Goal: Task Accomplishment & Management: Manage account settings

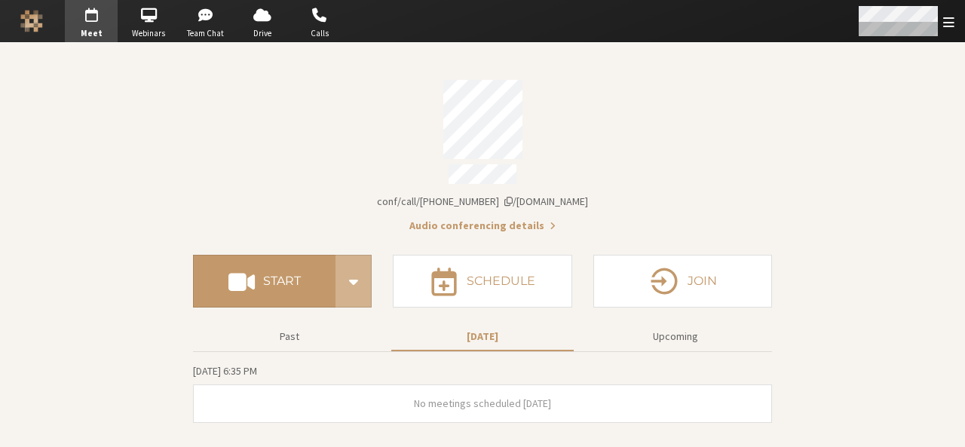
click at [950, 18] on span "Open menu" at bounding box center [948, 22] width 11 height 14
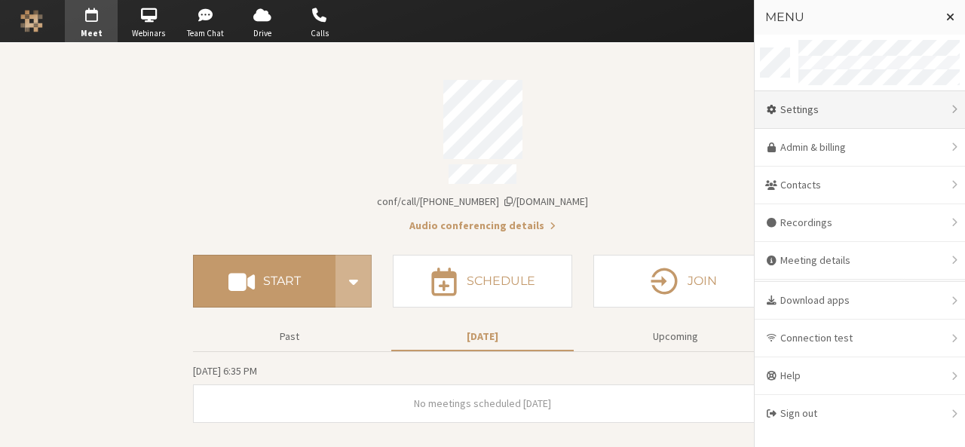
click at [859, 112] on div "Settings" at bounding box center [860, 110] width 210 height 38
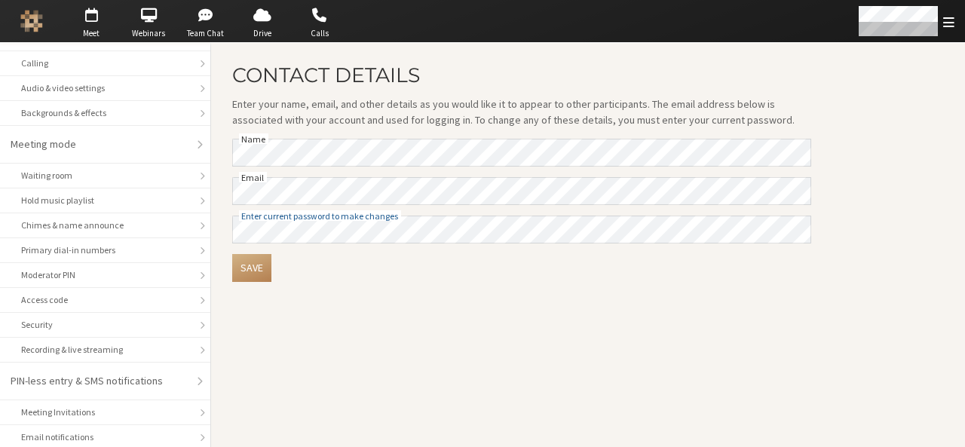
scroll to position [213, 0]
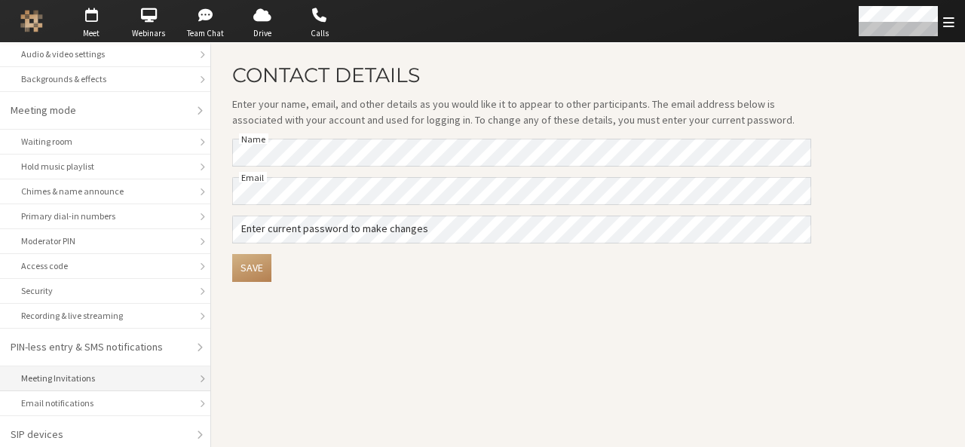
click at [76, 366] on li "Meeting Invitations" at bounding box center [105, 378] width 210 height 25
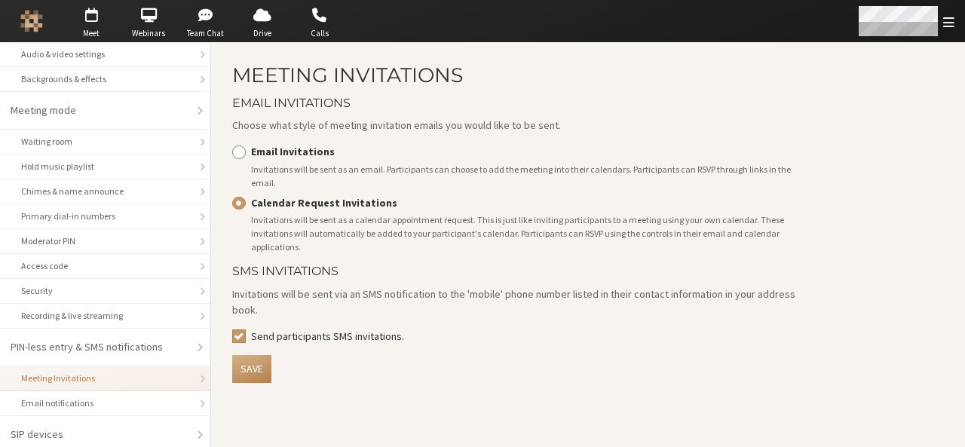
click at [941, 26] on div "Open menu" at bounding box center [905, 21] width 119 height 42
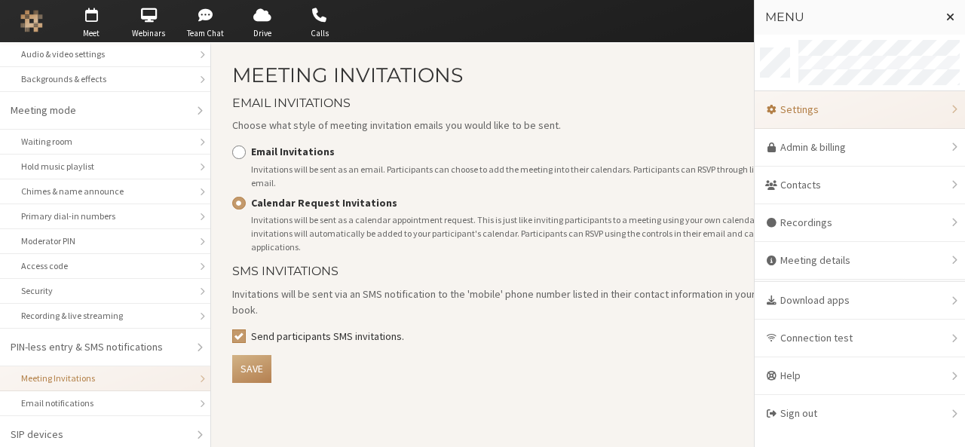
click at [827, 106] on div "Settings" at bounding box center [860, 110] width 210 height 38
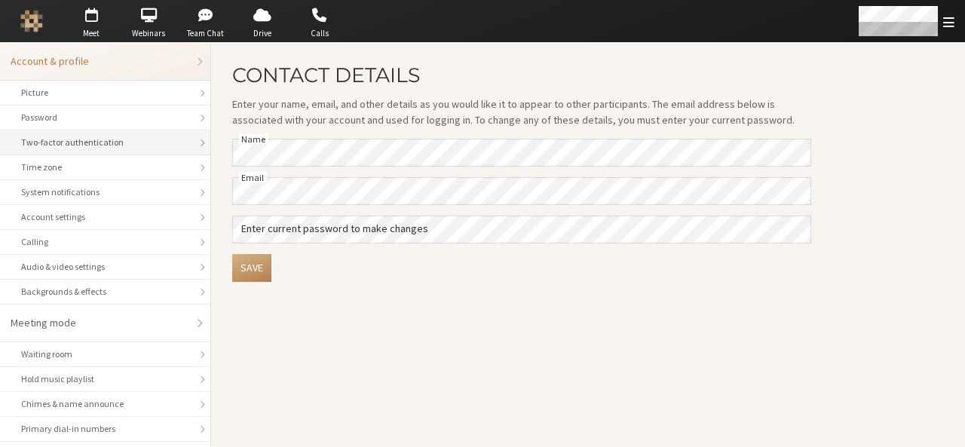
click at [81, 139] on div "Two-factor authentication" at bounding box center [105, 143] width 168 height 14
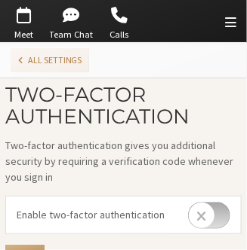
click at [228, 23] on span "Open menu" at bounding box center [230, 22] width 11 height 14
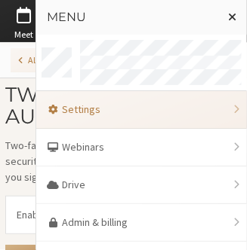
click at [118, 100] on div "Settings" at bounding box center [141, 110] width 210 height 38
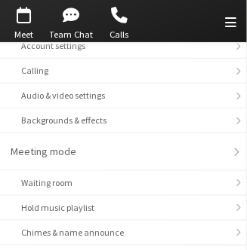
scroll to position [172, 0]
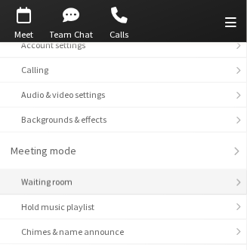
click at [80, 180] on div "Waiting room" at bounding box center [123, 183] width 204 height 14
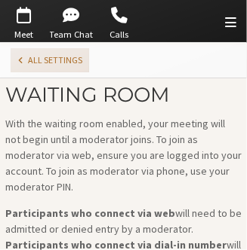
click at [26, 59] on button "All settings" at bounding box center [50, 60] width 78 height 24
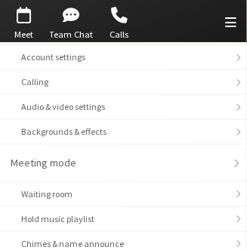
scroll to position [161, 0]
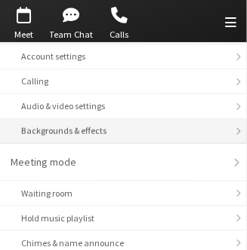
click at [104, 128] on div "Backgrounds & effects" at bounding box center [123, 131] width 204 height 14
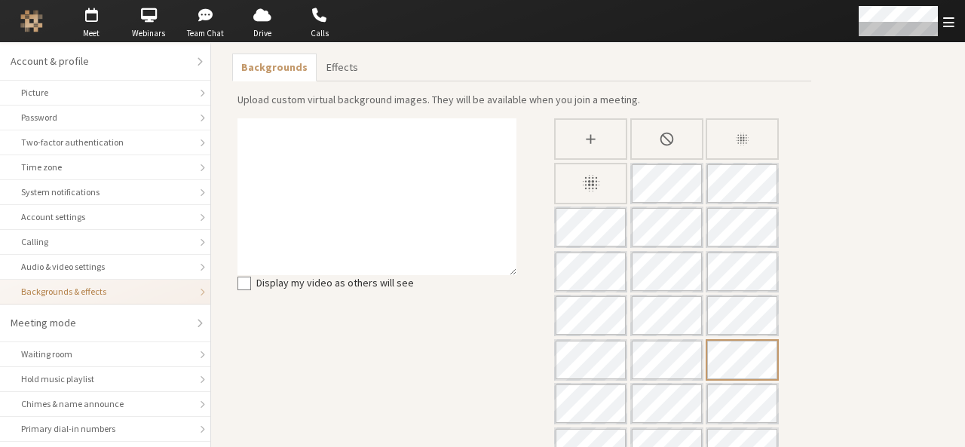
scroll to position [41, 0]
click at [571, 177] on div "Blur background" at bounding box center [590, 184] width 73 height 41
click at [83, 27] on span "Meet" at bounding box center [91, 33] width 53 height 13
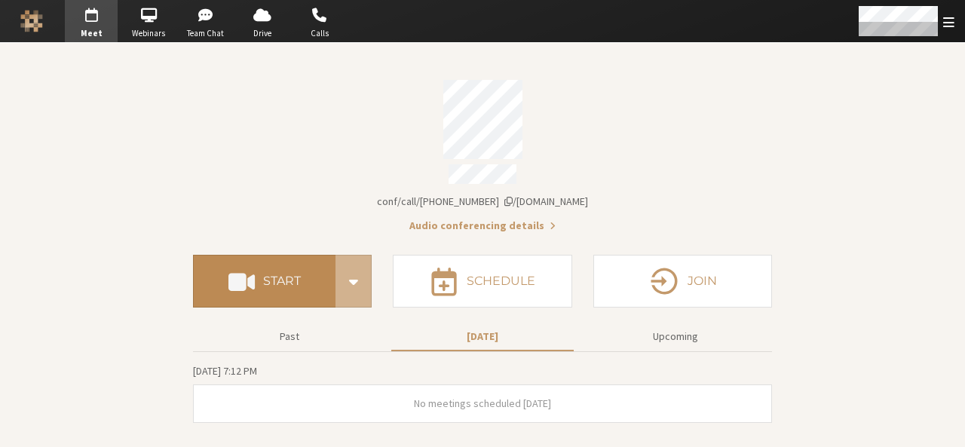
click at [274, 265] on button "Start" at bounding box center [264, 281] width 142 height 53
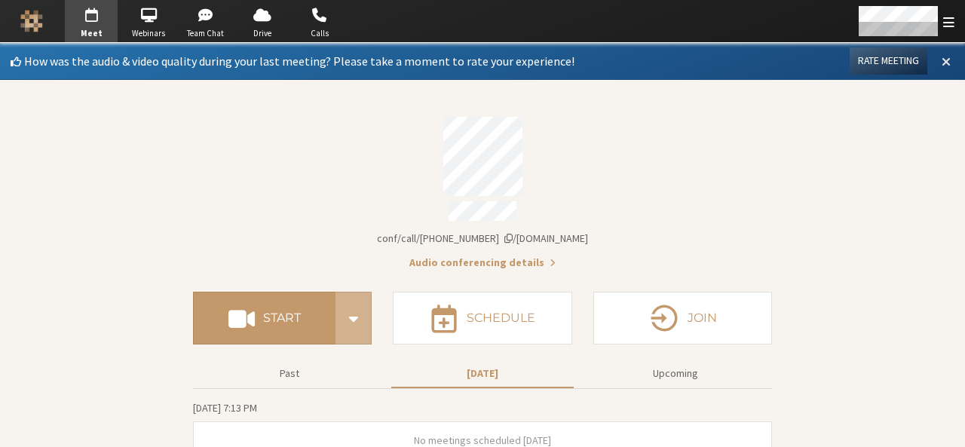
click at [942, 54] on span at bounding box center [946, 61] width 9 height 14
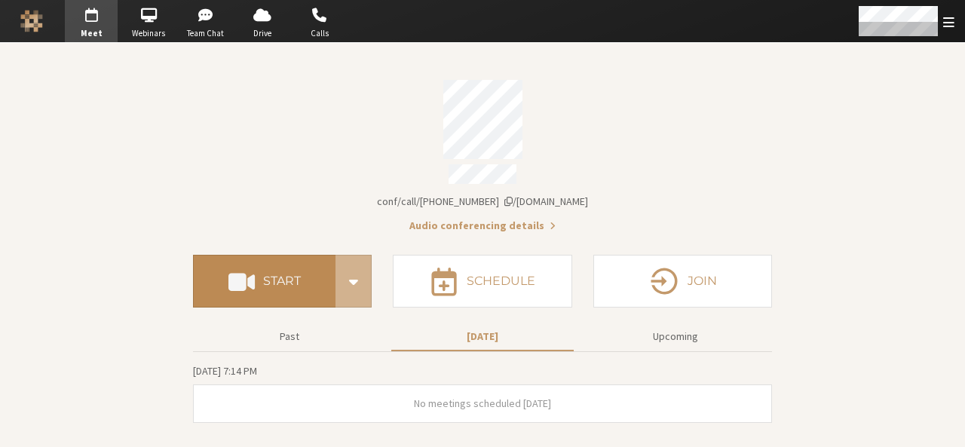
click at [276, 275] on h4 "Start" at bounding box center [282, 281] width 38 height 12
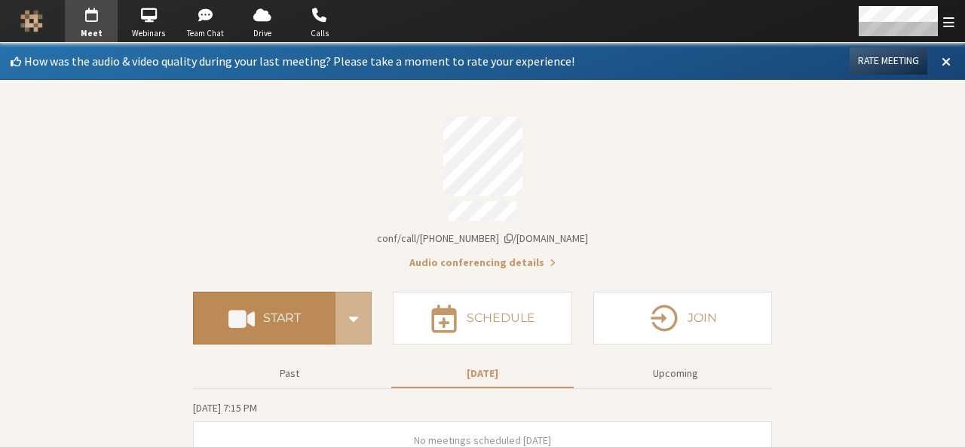
click at [257, 292] on button "Start" at bounding box center [264, 318] width 142 height 53
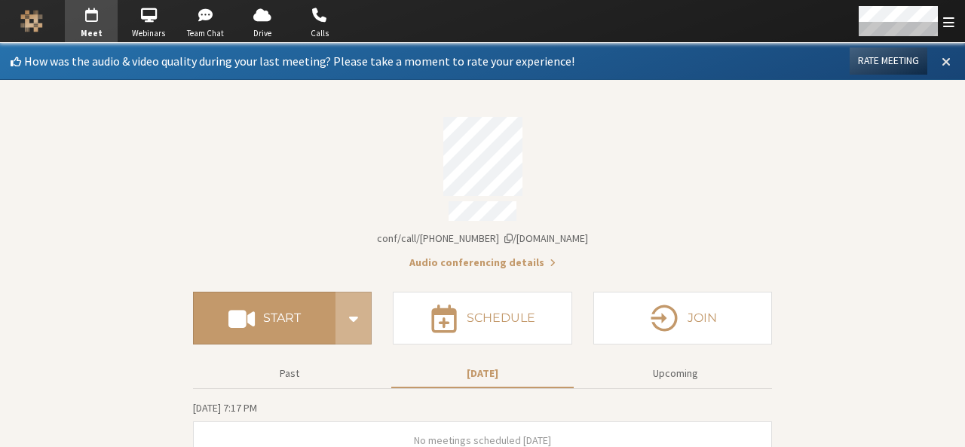
click at [942, 66] on span at bounding box center [946, 61] width 9 height 14
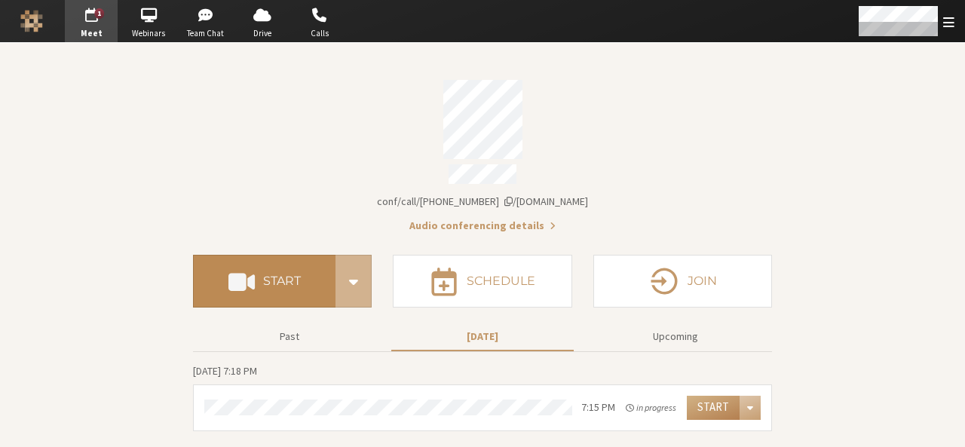
click at [286, 277] on h4 "Start" at bounding box center [282, 281] width 38 height 12
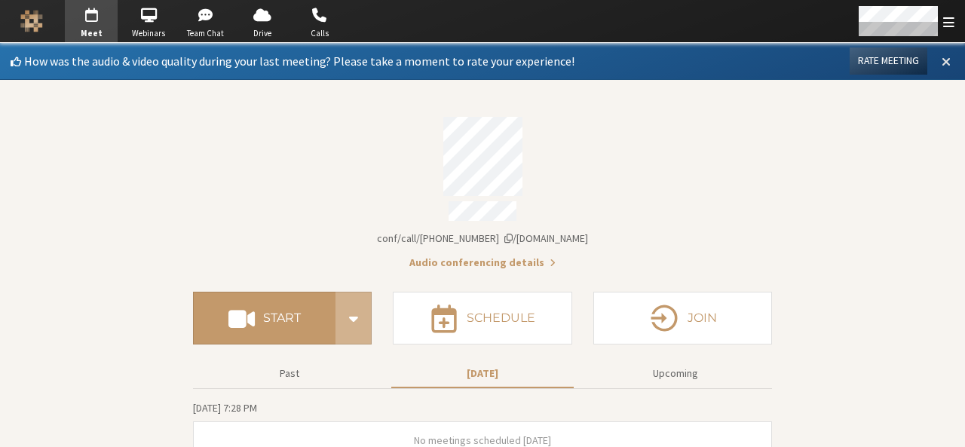
click at [942, 61] on span at bounding box center [946, 61] width 9 height 14
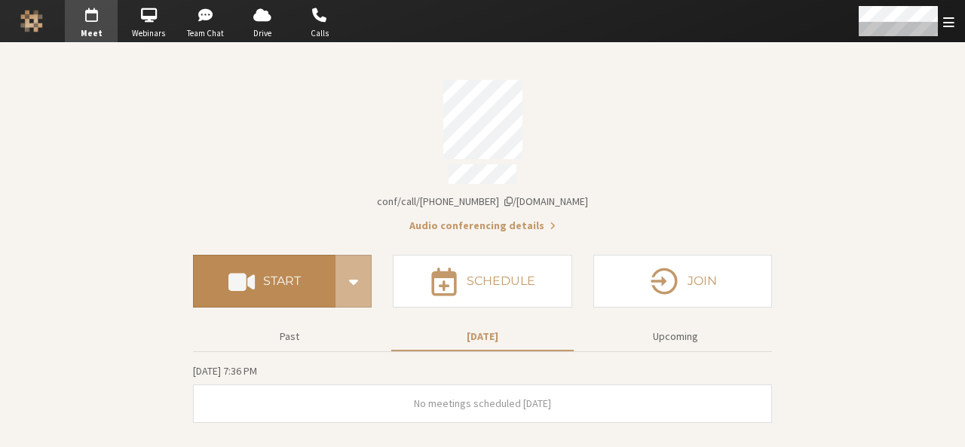
click at [268, 259] on button "Start" at bounding box center [264, 281] width 142 height 53
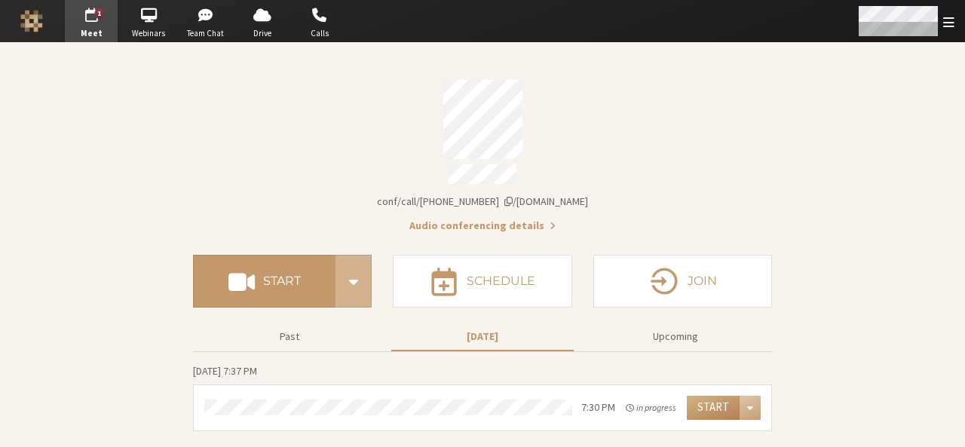
click at [943, 18] on span "Open menu" at bounding box center [948, 22] width 11 height 14
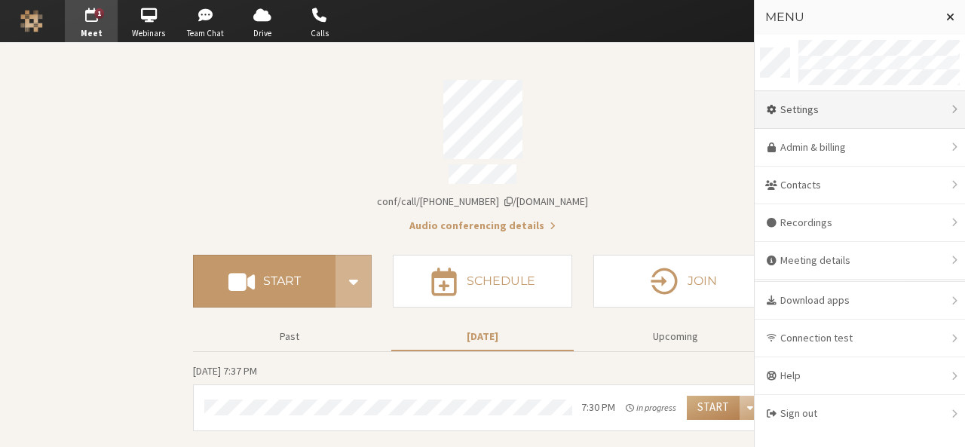
click at [848, 107] on div "Settings" at bounding box center [860, 110] width 210 height 38
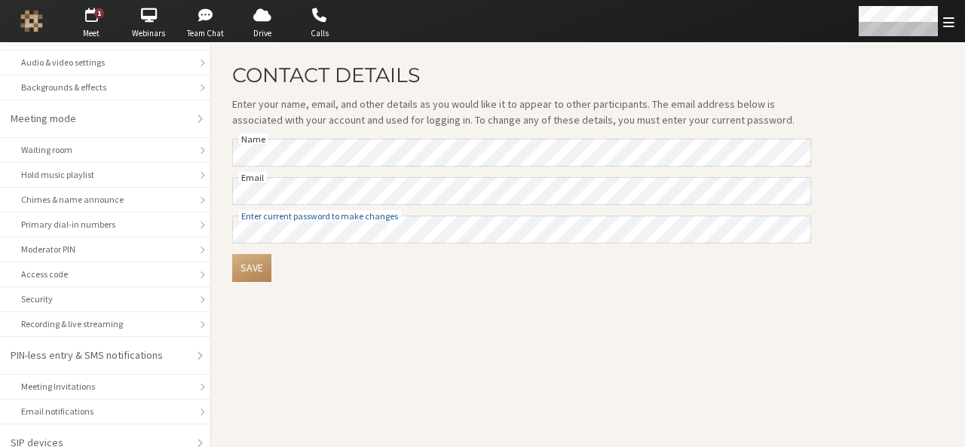
scroll to position [213, 0]
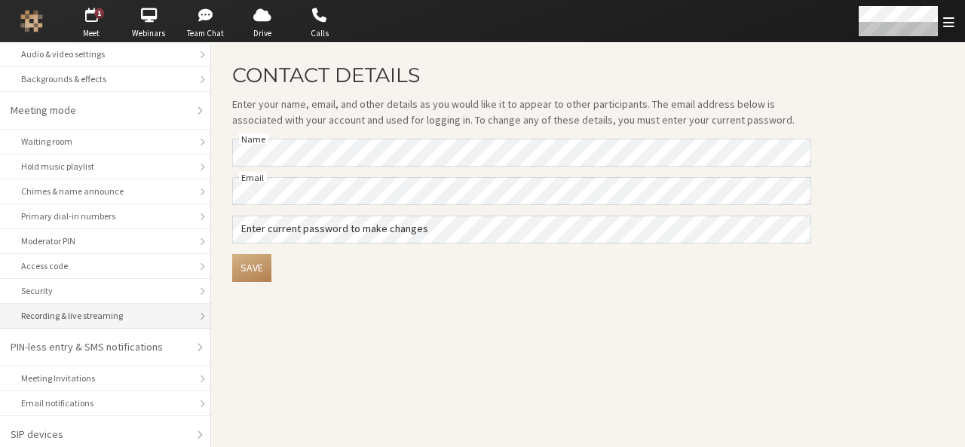
click at [103, 318] on li "Recording & live streaming" at bounding box center [105, 316] width 210 height 25
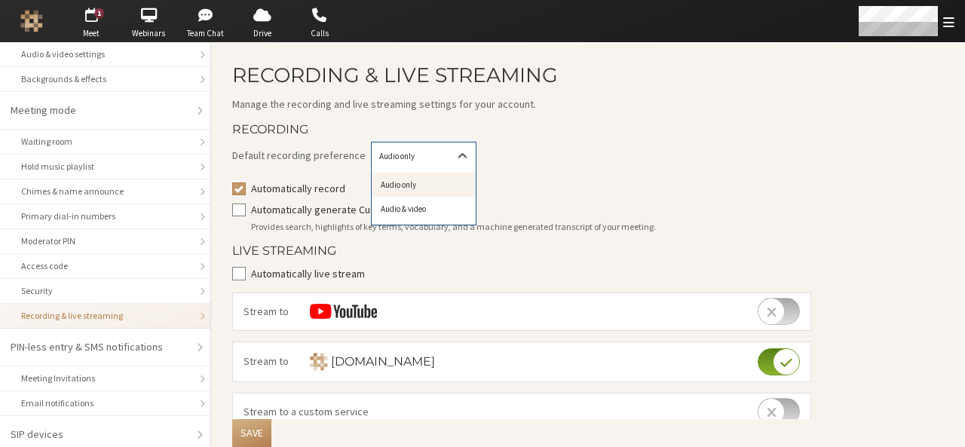
click at [451, 142] on div at bounding box center [464, 156] width 26 height 28
click at [415, 212] on div "Audio & video" at bounding box center [424, 209] width 104 height 25
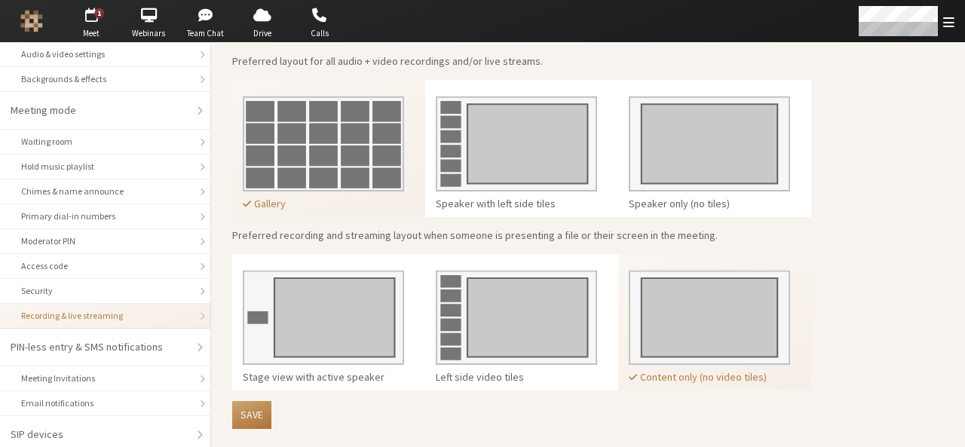
click at [250, 418] on button "Save" at bounding box center [251, 415] width 39 height 28
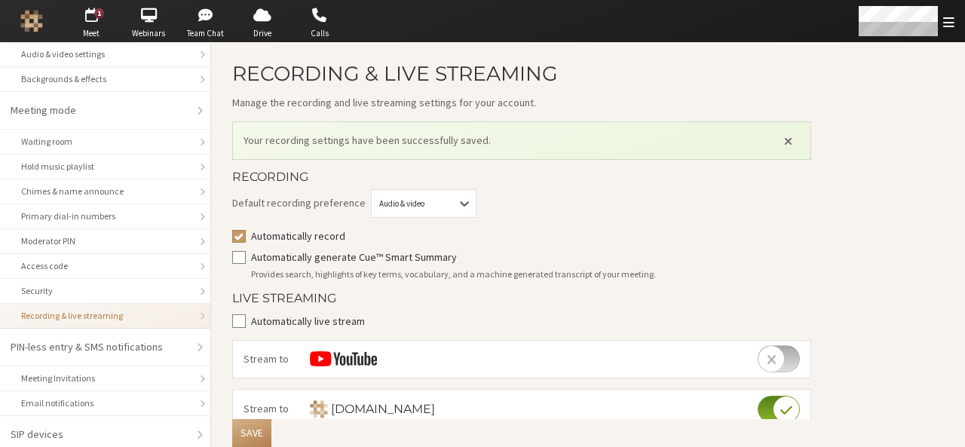
scroll to position [0, 0]
click at [93, 37] on span "Meet" at bounding box center [91, 33] width 53 height 13
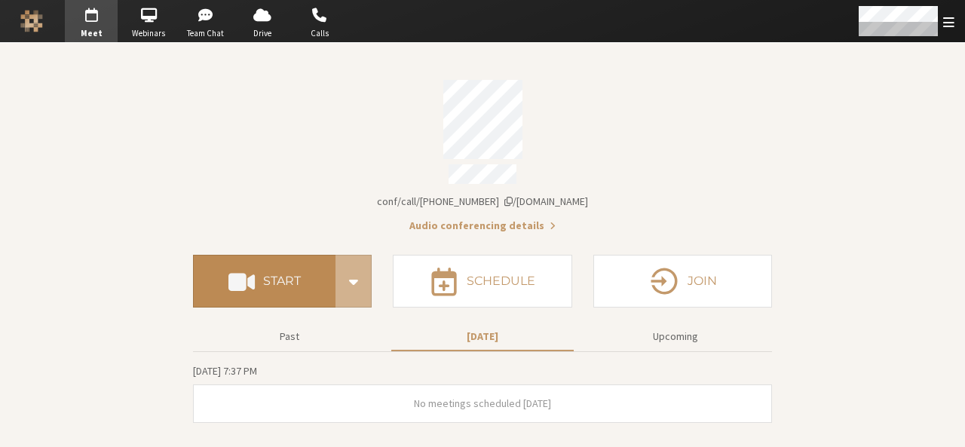
click at [241, 258] on button "Start" at bounding box center [264, 281] width 142 height 53
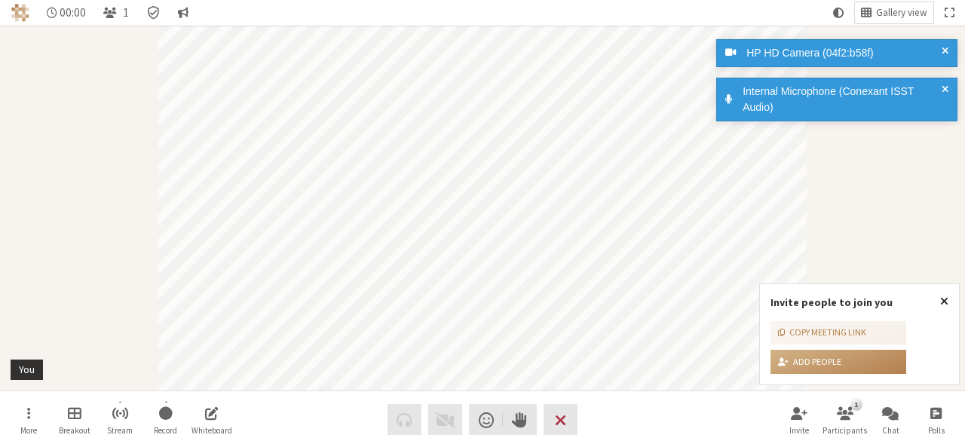
click at [941, 302] on span "Close popover" at bounding box center [944, 301] width 8 height 12
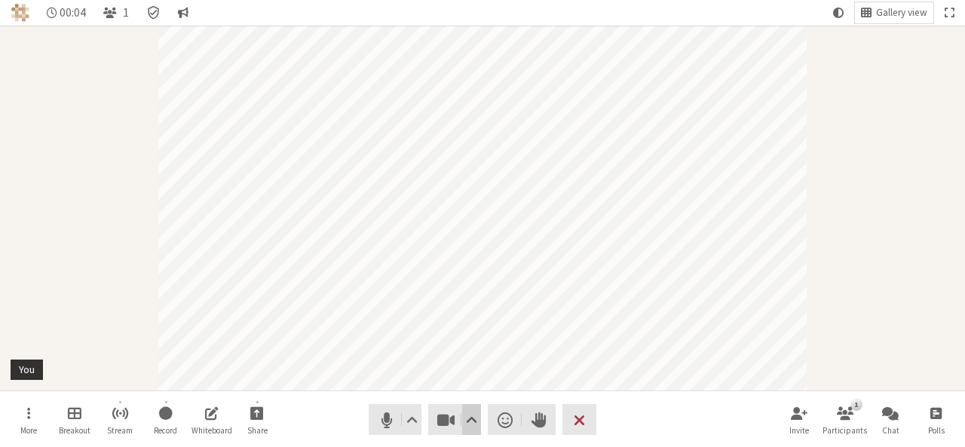
click at [467, 412] on span "Video setting" at bounding box center [471, 419] width 11 height 21
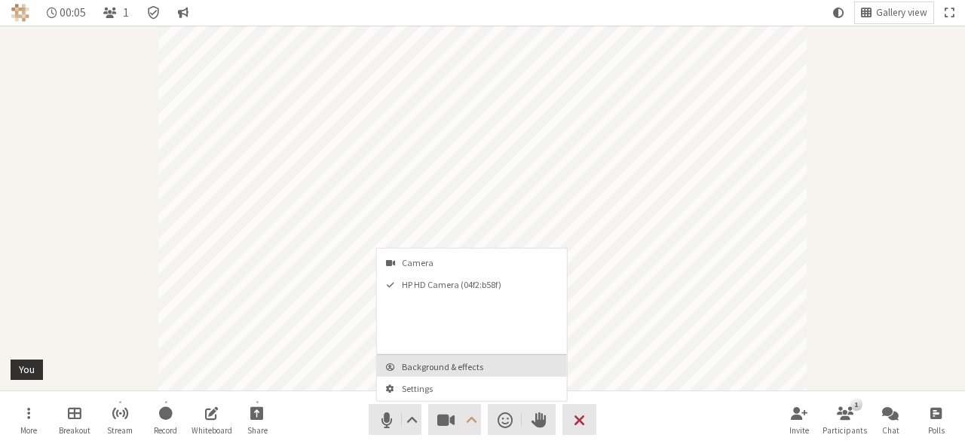
click at [455, 366] on span "Background & effects" at bounding box center [481, 367] width 158 height 10
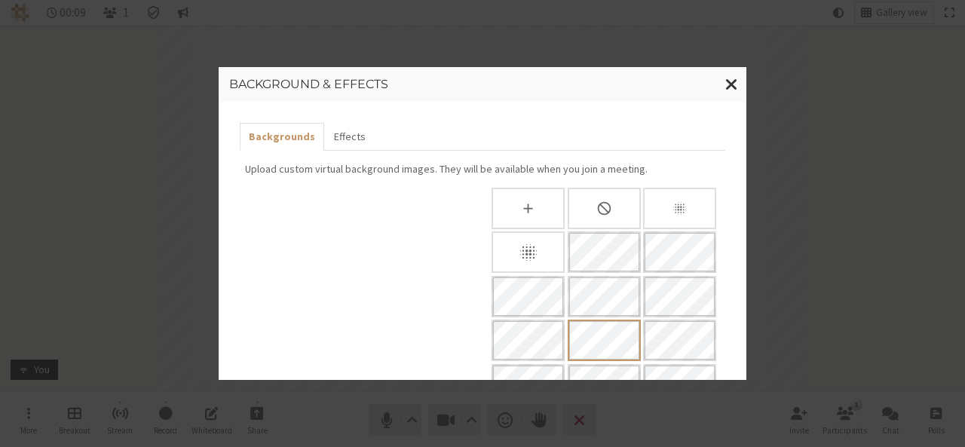
click at [853, 150] on div "Background & effects Backgrounds Effects Upload custom virtual background image…" at bounding box center [482, 223] width 965 height 447
click at [724, 79] on button "Close modal" at bounding box center [731, 84] width 29 height 35
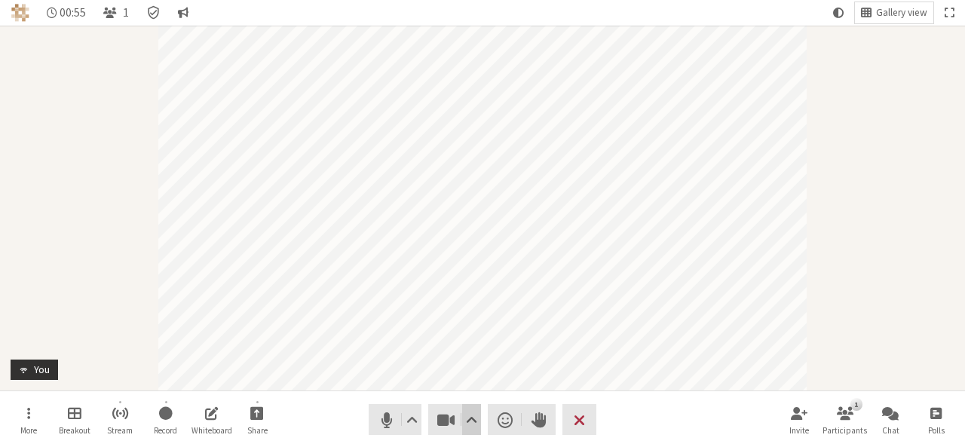
click at [477, 424] on button "Video setting" at bounding box center [471, 419] width 19 height 31
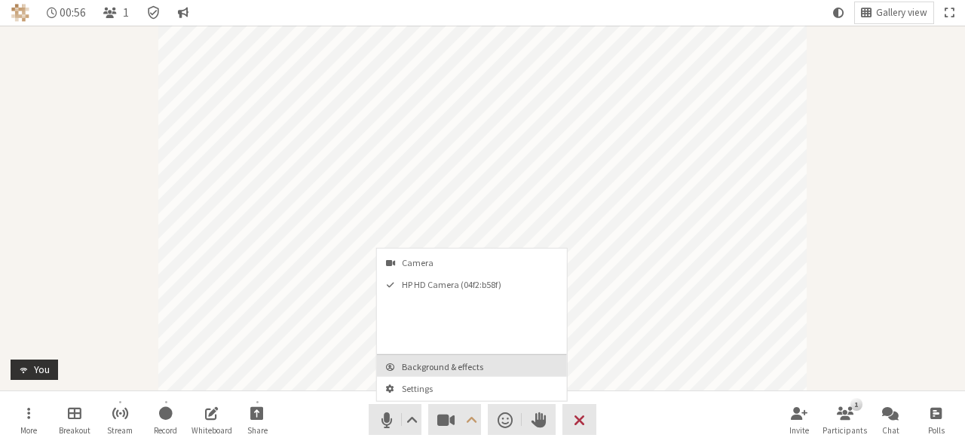
click at [452, 362] on span "Background & effects" at bounding box center [481, 367] width 158 height 10
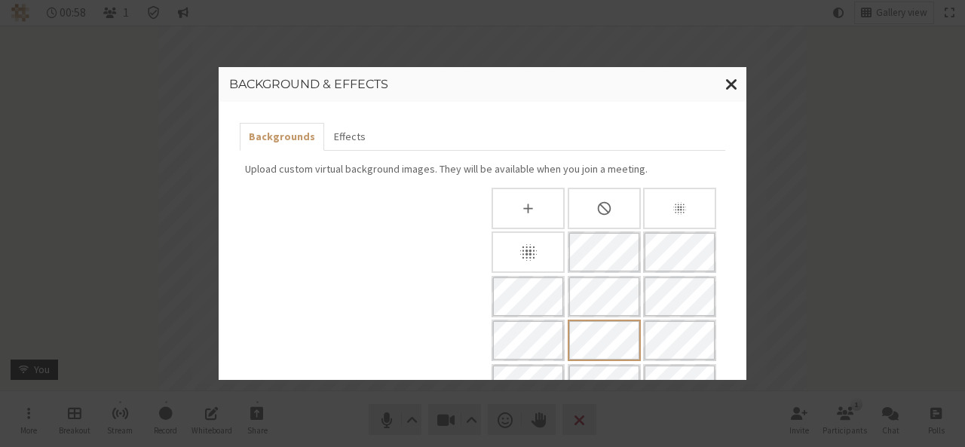
click at [541, 243] on div "Blur background" at bounding box center [528, 251] width 73 height 41
click at [879, 200] on div "Background & effects Backgrounds Effects Upload custom virtual background image…" at bounding box center [482, 223] width 965 height 447
click at [737, 79] on span "Close modal" at bounding box center [731, 84] width 13 height 19
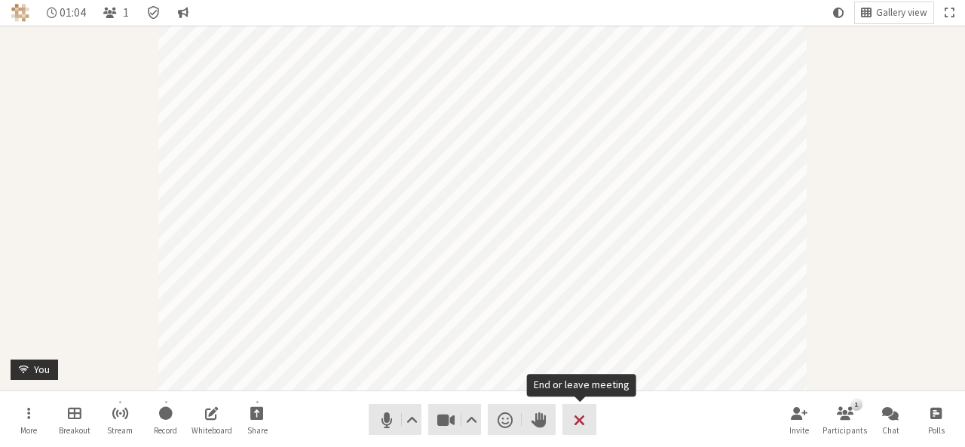
drag, startPoint x: 568, startPoint y: 403, endPoint x: 593, endPoint y: 423, distance: 31.7
click at [593, 423] on nav "More Breakout Stream Record Whiteboard Share Audio Video Send a reaction Raise …" at bounding box center [483, 419] width 950 height 57
click at [593, 423] on button "Leave" at bounding box center [579, 419] width 34 height 31
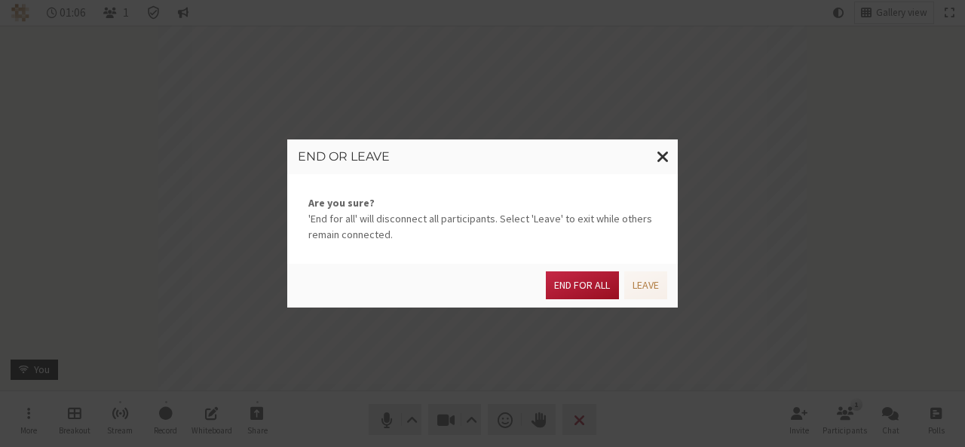
click at [589, 286] on button "End for all" at bounding box center [582, 285] width 72 height 28
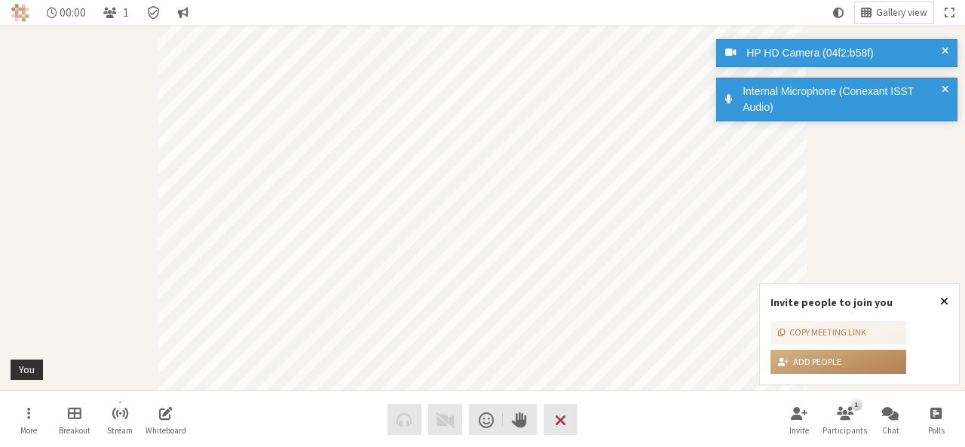
click at [948, 304] on button "Close popover" at bounding box center [944, 301] width 29 height 35
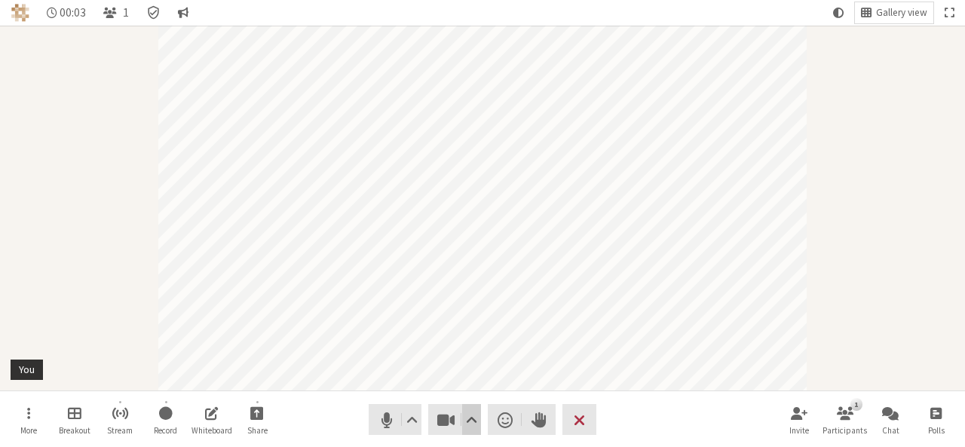
click at [469, 420] on span "Video setting" at bounding box center [471, 419] width 11 height 21
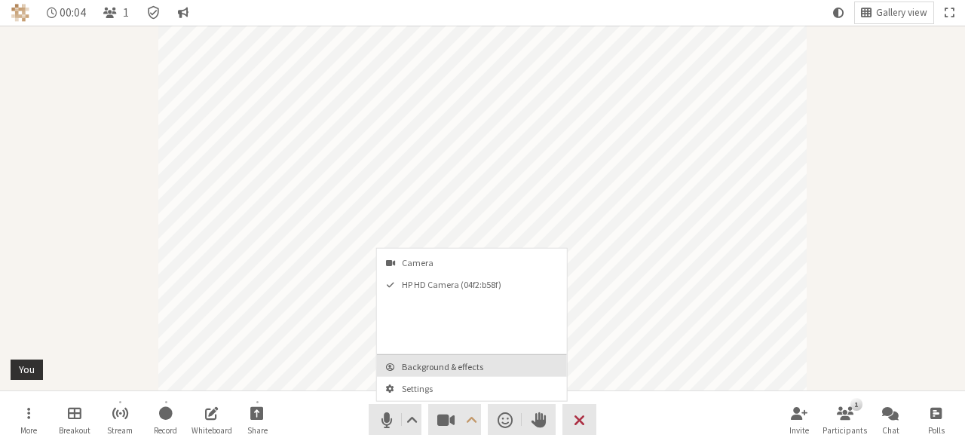
click at [465, 366] on span "Background & effects" at bounding box center [481, 367] width 158 height 10
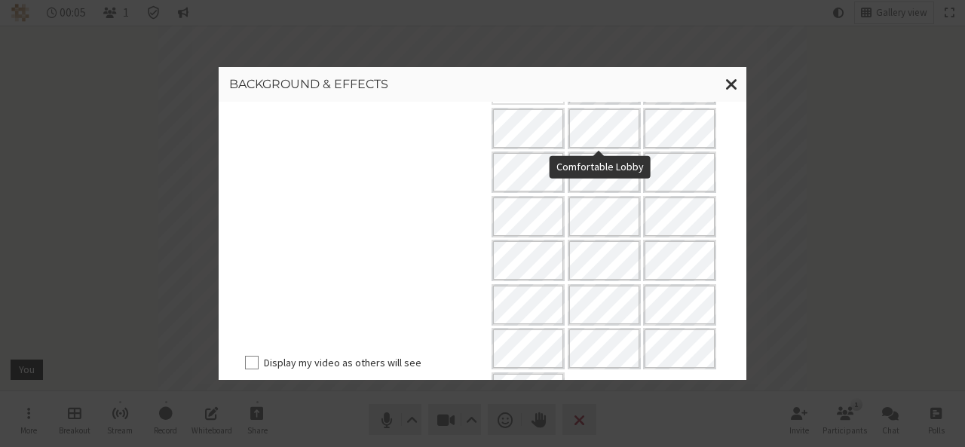
scroll to position [169, 0]
click at [727, 84] on span "Close modal" at bounding box center [731, 84] width 13 height 19
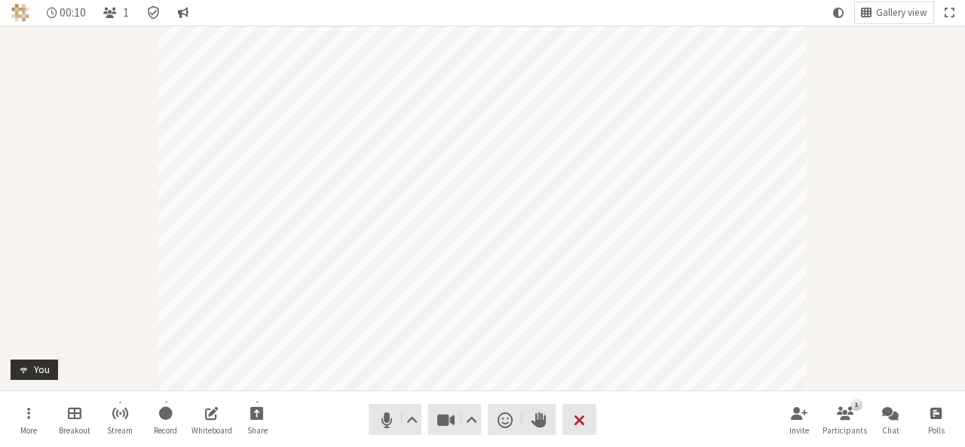
click at [575, 412] on span "End or leave meeting" at bounding box center [579, 419] width 11 height 21
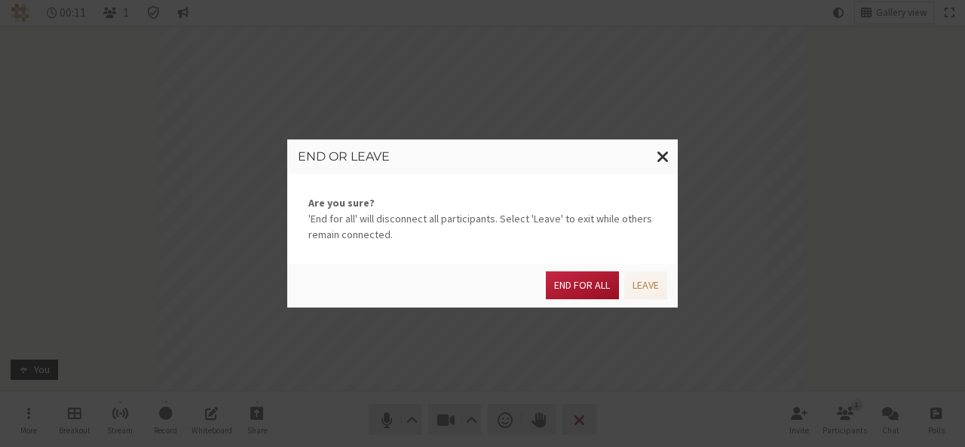
click at [589, 285] on button "End for all" at bounding box center [582, 285] width 72 height 28
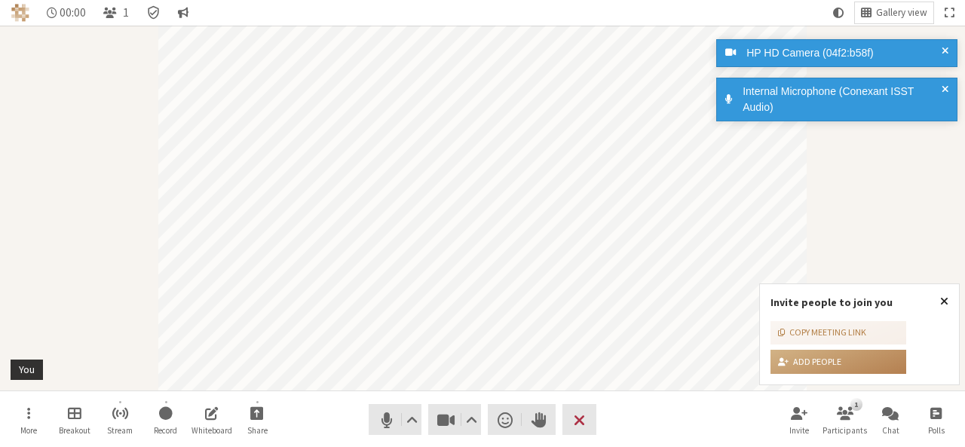
click at [942, 303] on span "Close popover" at bounding box center [944, 301] width 8 height 12
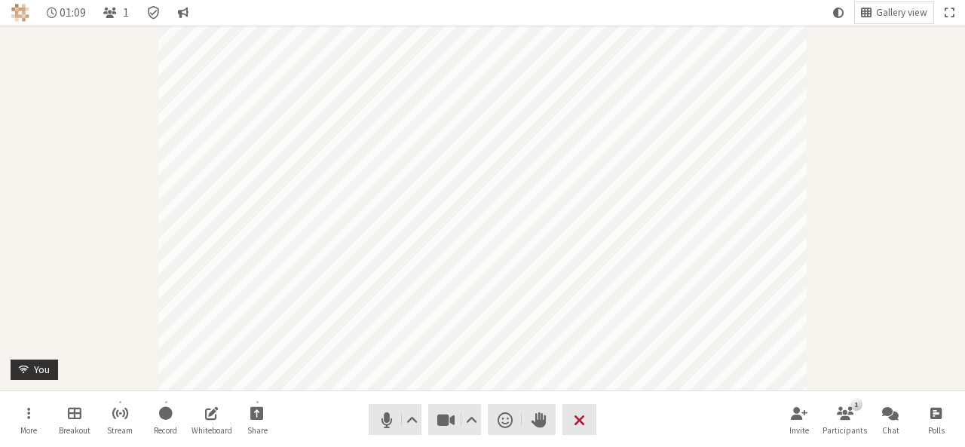
click at [581, 423] on span "End or leave meeting" at bounding box center [579, 419] width 11 height 21
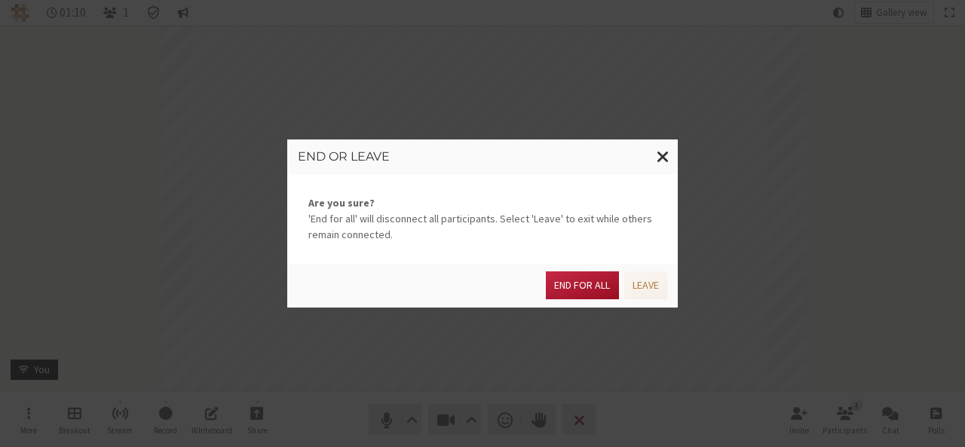
click at [576, 284] on button "End for all" at bounding box center [582, 285] width 72 height 28
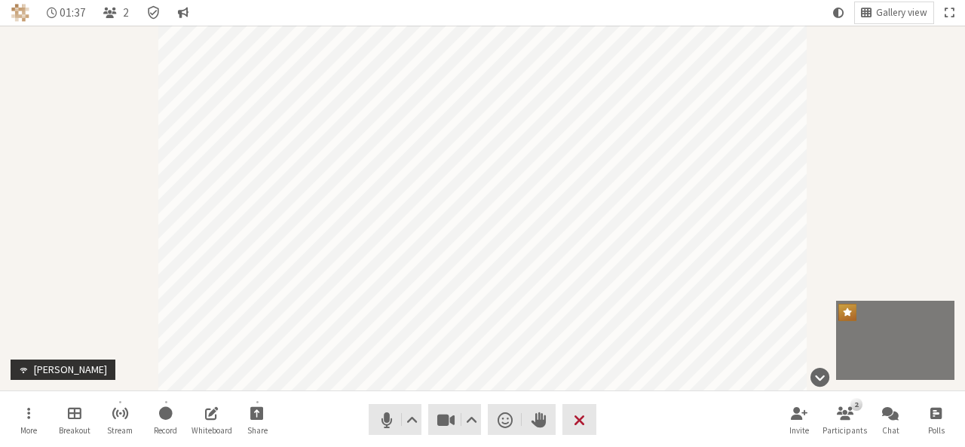
click at [577, 415] on span "End or leave meeting" at bounding box center [579, 419] width 11 height 21
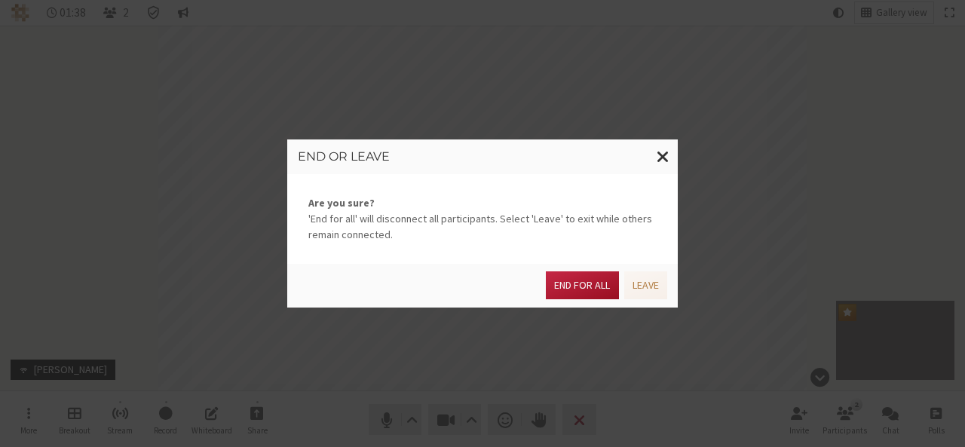
click at [572, 292] on button "End for all" at bounding box center [582, 285] width 72 height 28
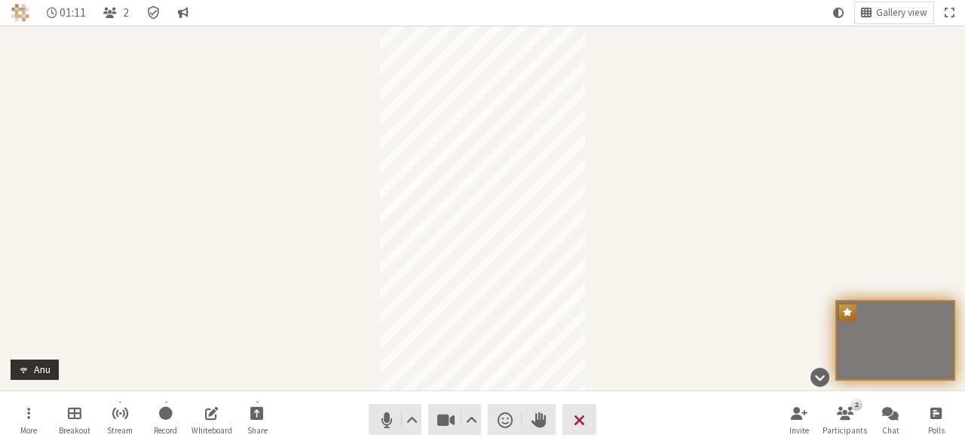
click at [587, 414] on button "Leave" at bounding box center [579, 419] width 34 height 31
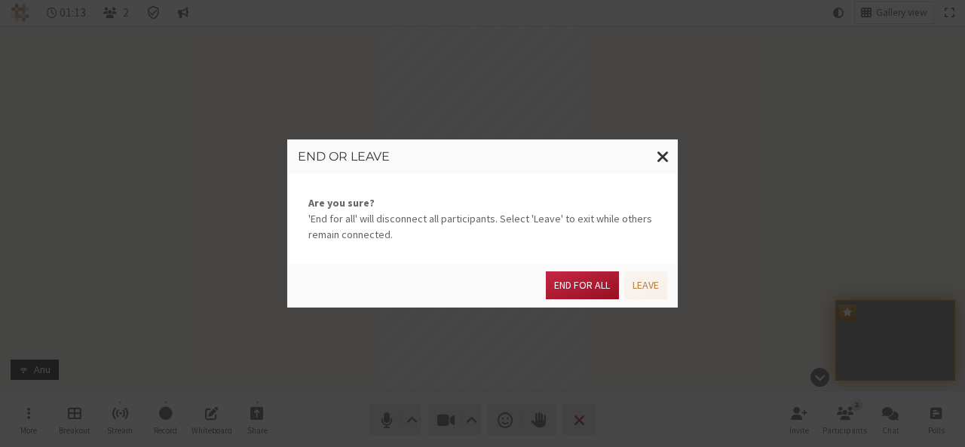
click at [593, 286] on button "End for all" at bounding box center [582, 285] width 72 height 28
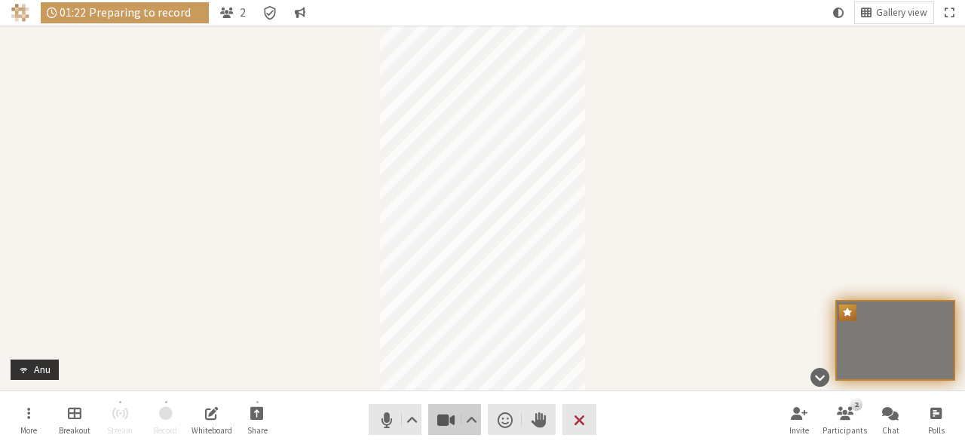
click at [444, 429] on span "Stop video (Alt+V)" at bounding box center [446, 419] width 21 height 21
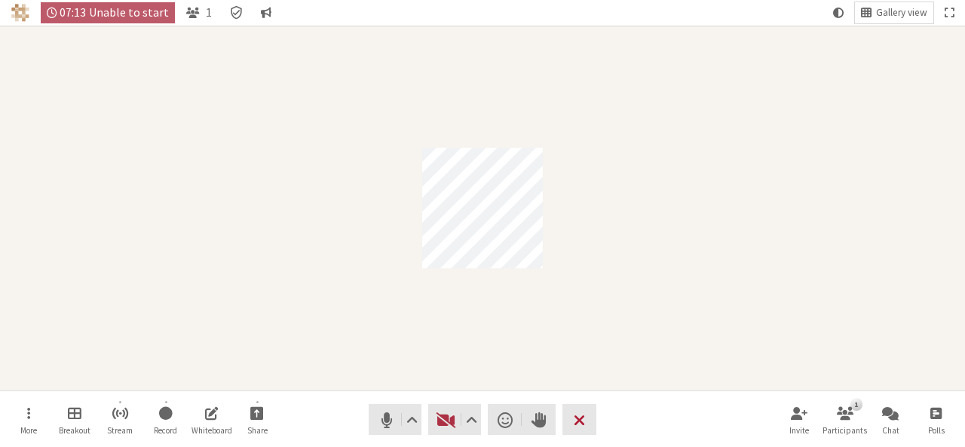
click at [582, 432] on button "Leave" at bounding box center [579, 419] width 34 height 31
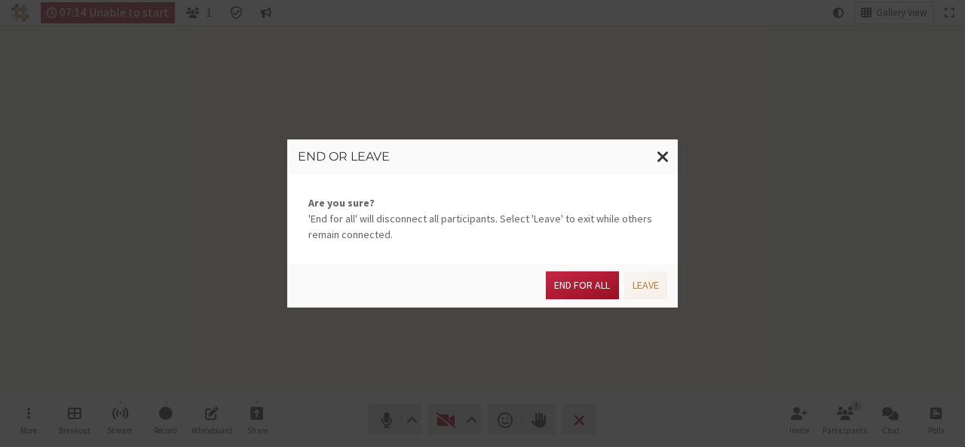
click at [558, 294] on button "End for all" at bounding box center [582, 285] width 72 height 28
